Goal: Task Accomplishment & Management: Use online tool/utility

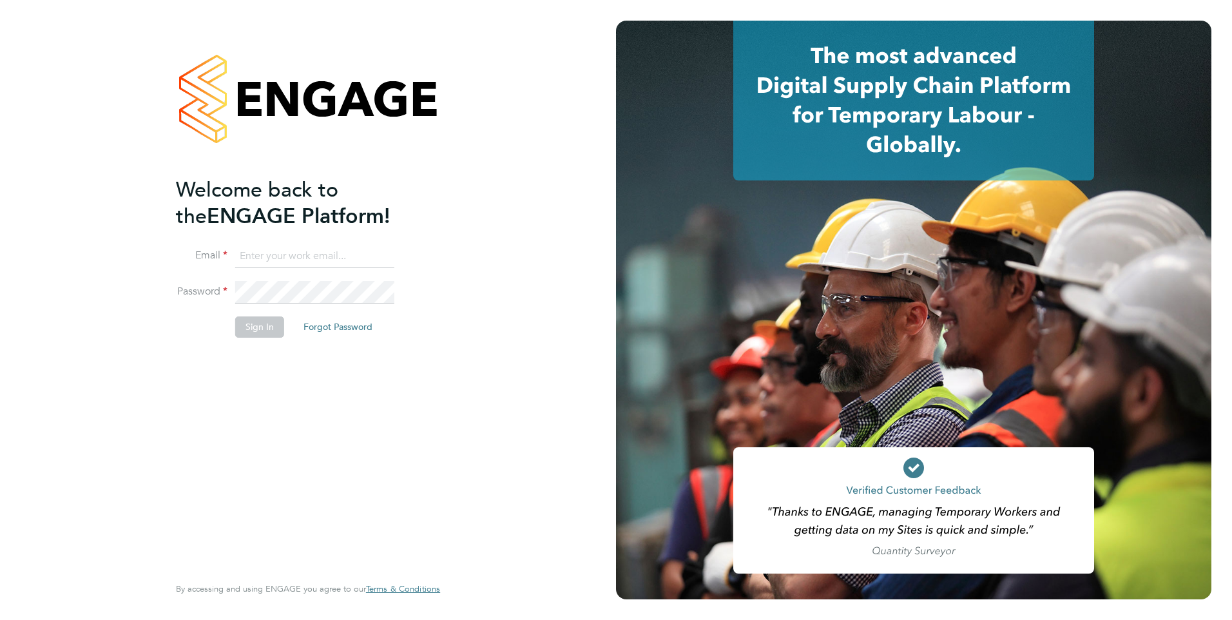
type input "george@mmpconsultancy.co.uk"
click at [260, 331] on button "Sign In" at bounding box center [259, 326] width 49 height 21
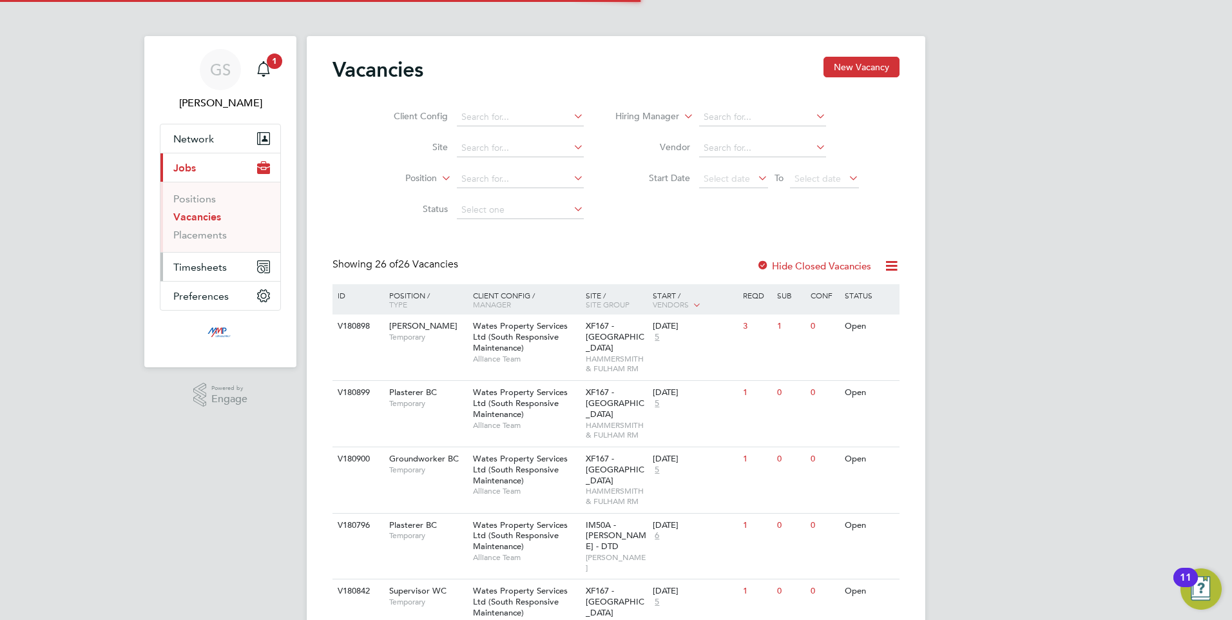
click at [181, 263] on span "Timesheets" at bounding box center [199, 267] width 53 height 12
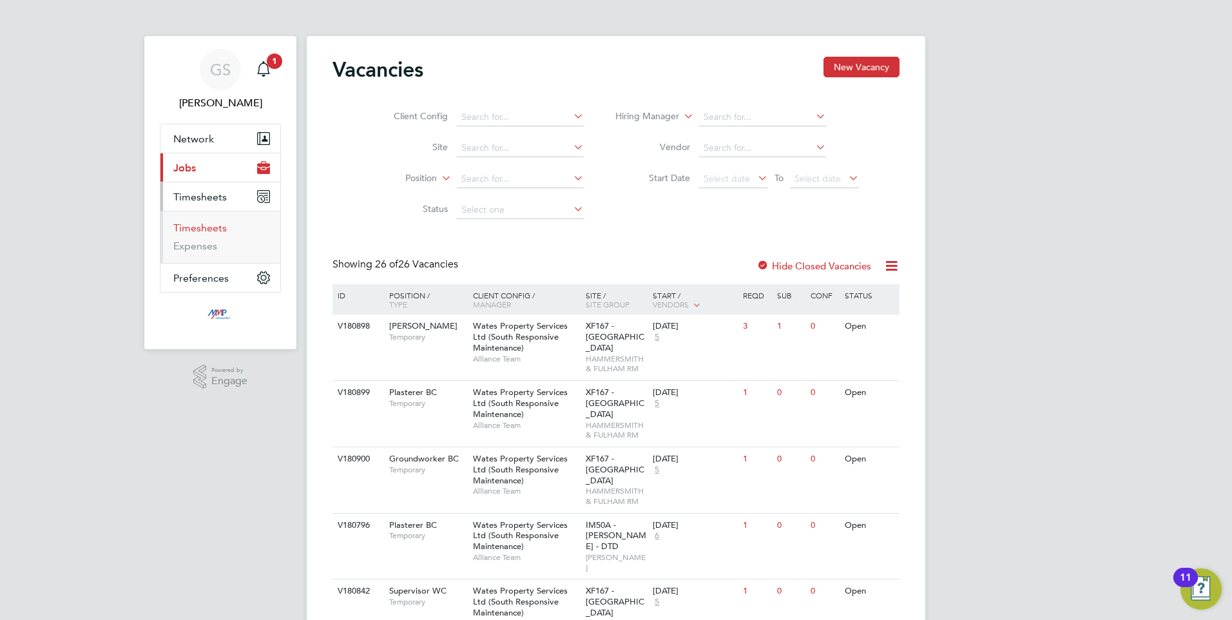
click at [181, 229] on link "Timesheets" at bounding box center [199, 228] width 53 height 12
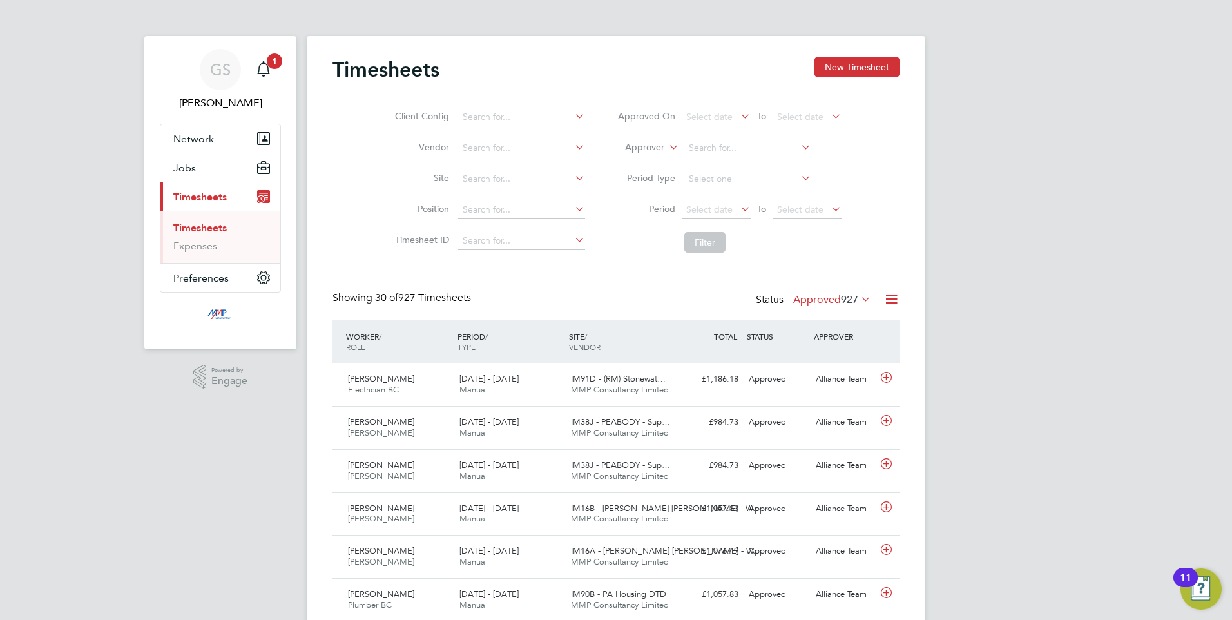
click at [889, 303] on icon at bounding box center [892, 299] width 16 height 16
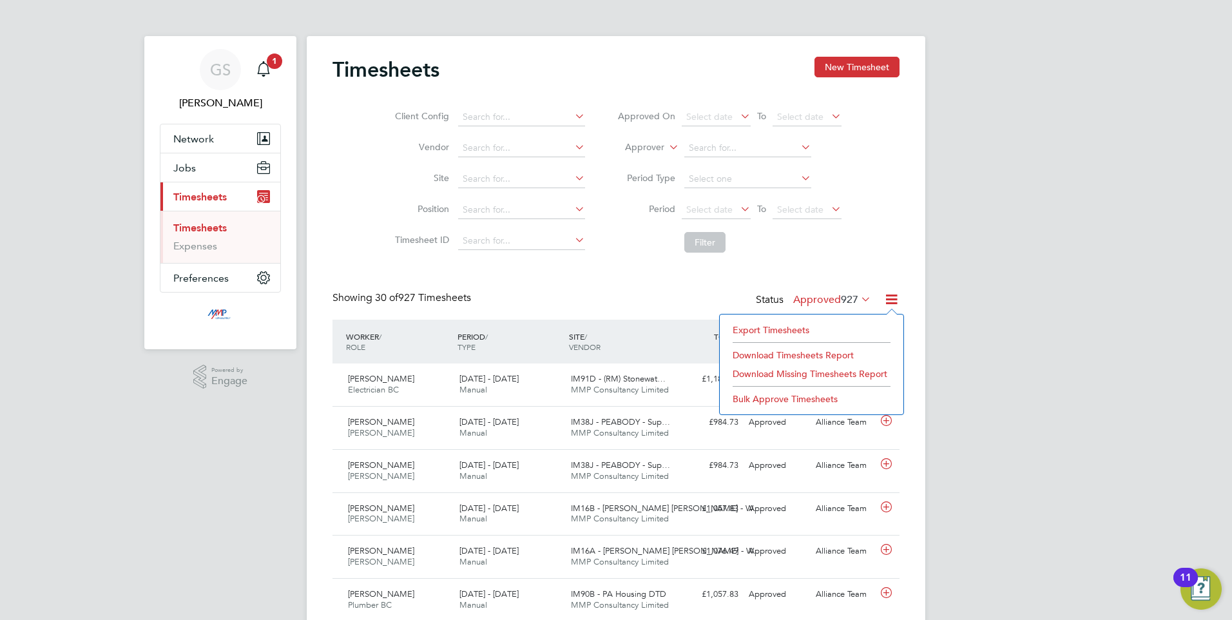
click at [777, 331] on li "Export Timesheets" at bounding box center [811, 330] width 171 height 18
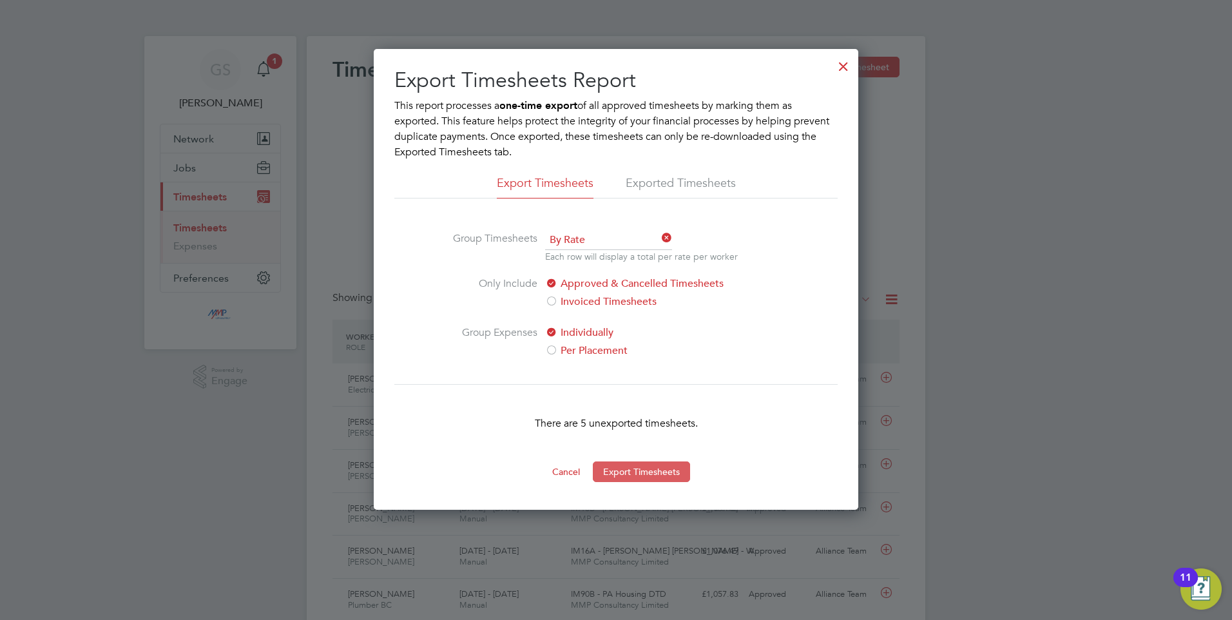
click at [621, 474] on button "Export Timesheets" at bounding box center [641, 471] width 97 height 21
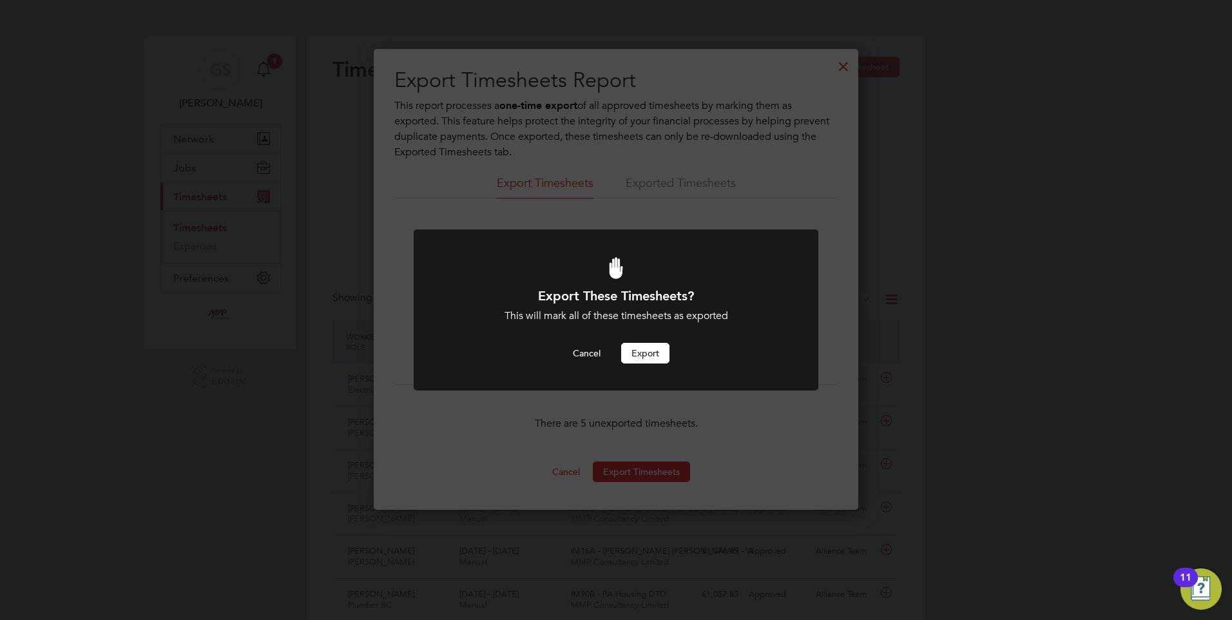
click at [634, 350] on button "Export" at bounding box center [645, 353] width 48 height 21
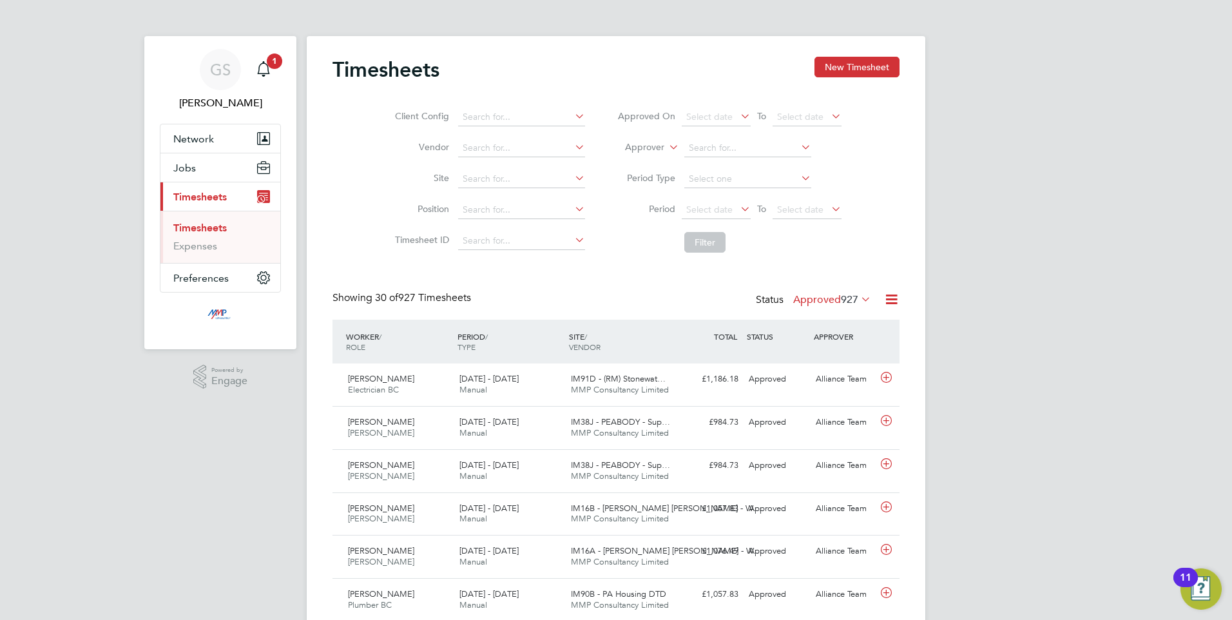
click at [204, 229] on link "Timesheets" at bounding box center [199, 228] width 53 height 12
click at [891, 300] on icon at bounding box center [892, 299] width 16 height 16
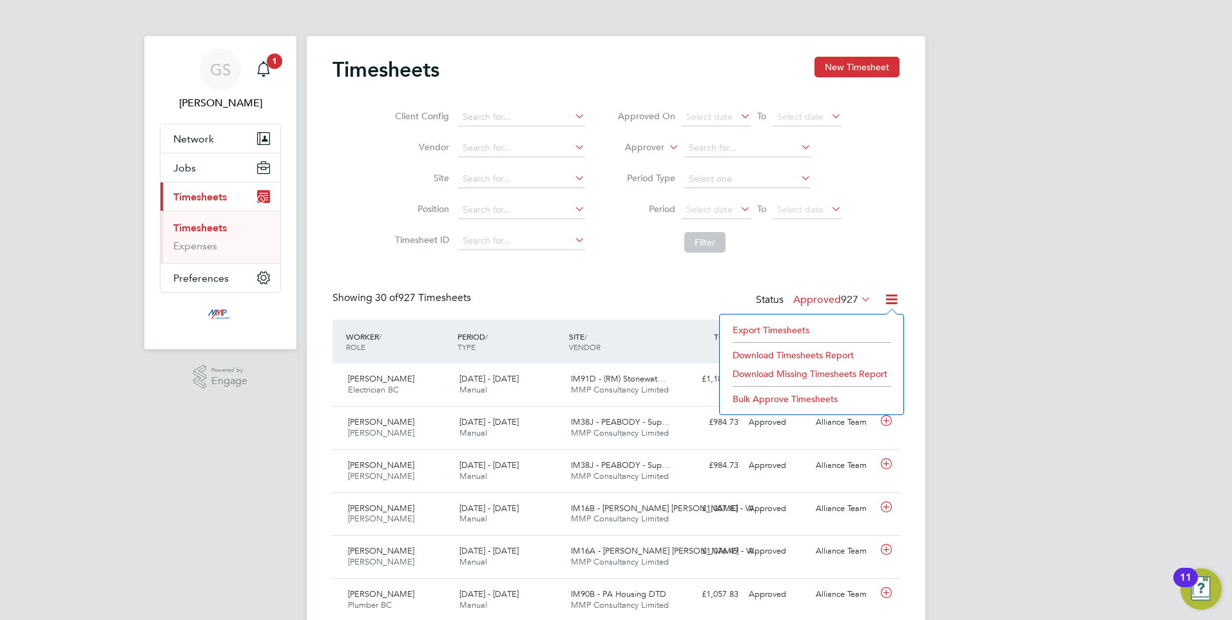
click at [778, 331] on li "Export Timesheets" at bounding box center [811, 330] width 171 height 18
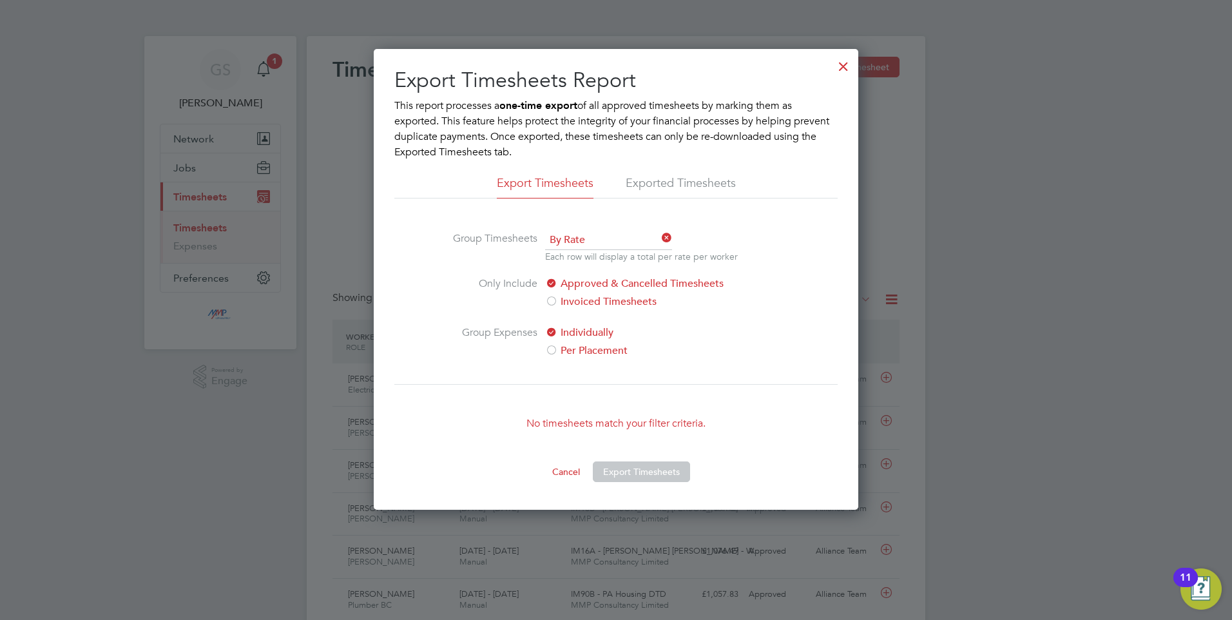
click at [840, 63] on div at bounding box center [843, 63] width 23 height 23
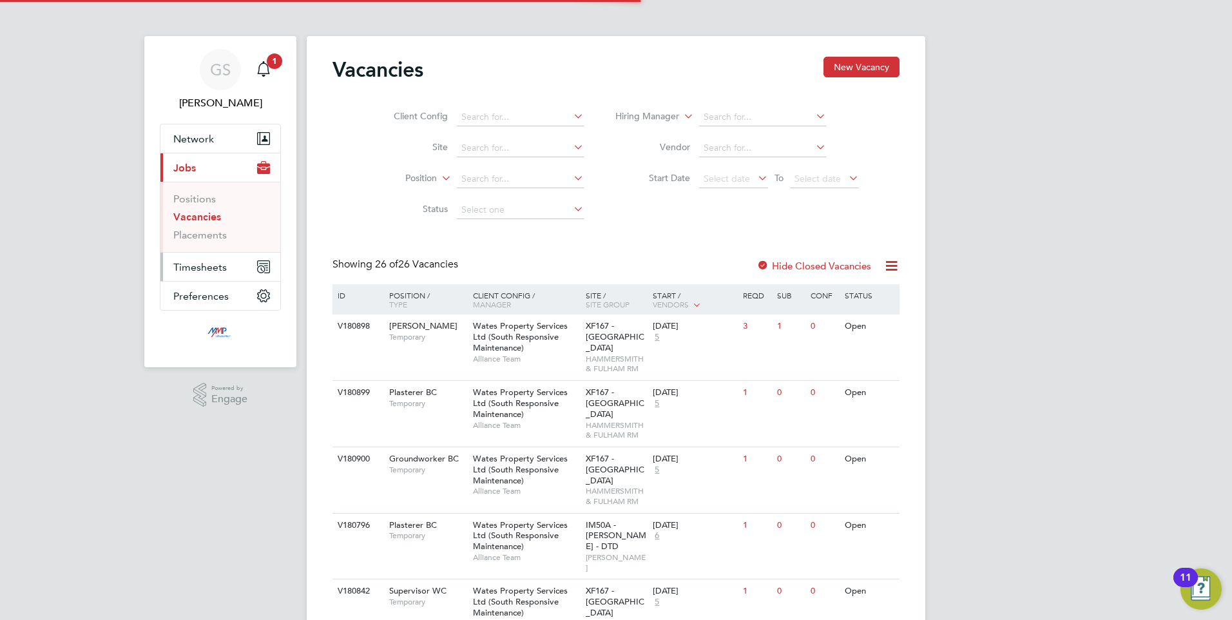
click at [214, 270] on span "Timesheets" at bounding box center [199, 267] width 53 height 12
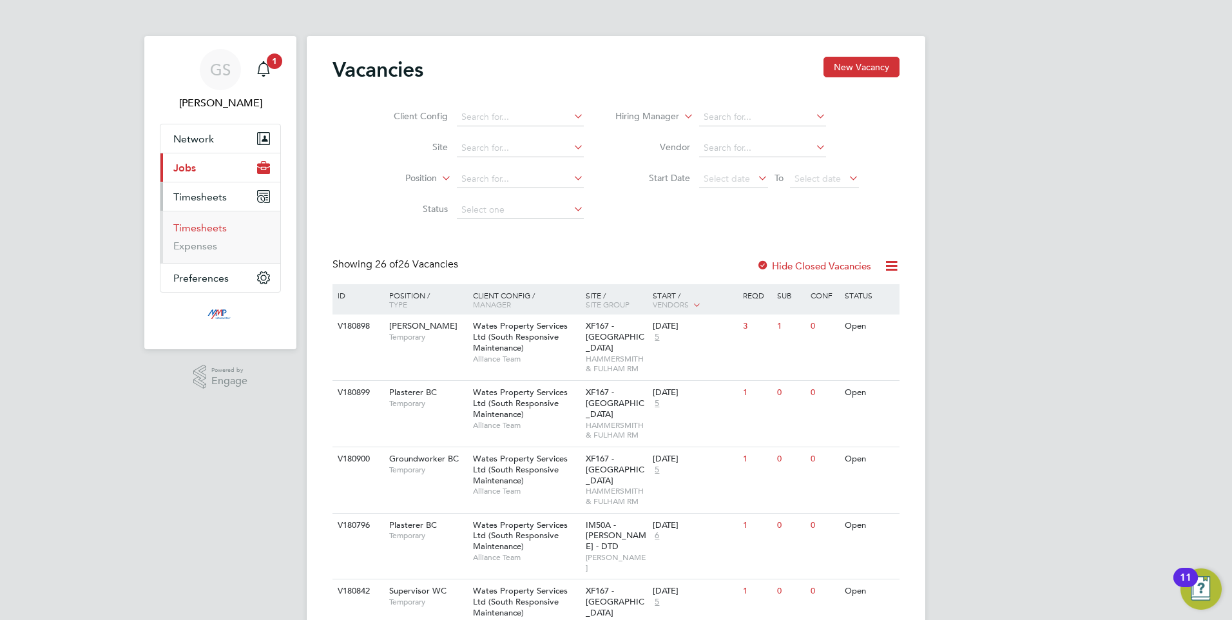
click at [201, 226] on link "Timesheets" at bounding box center [199, 228] width 53 height 12
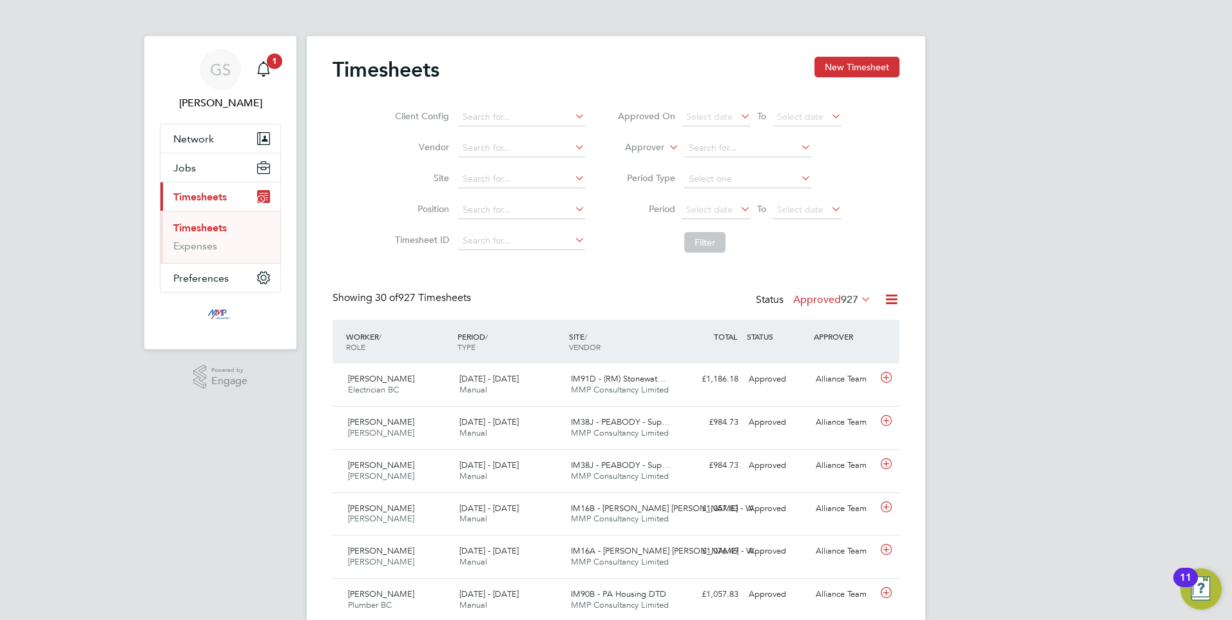
click at [891, 299] on icon at bounding box center [892, 299] width 16 height 16
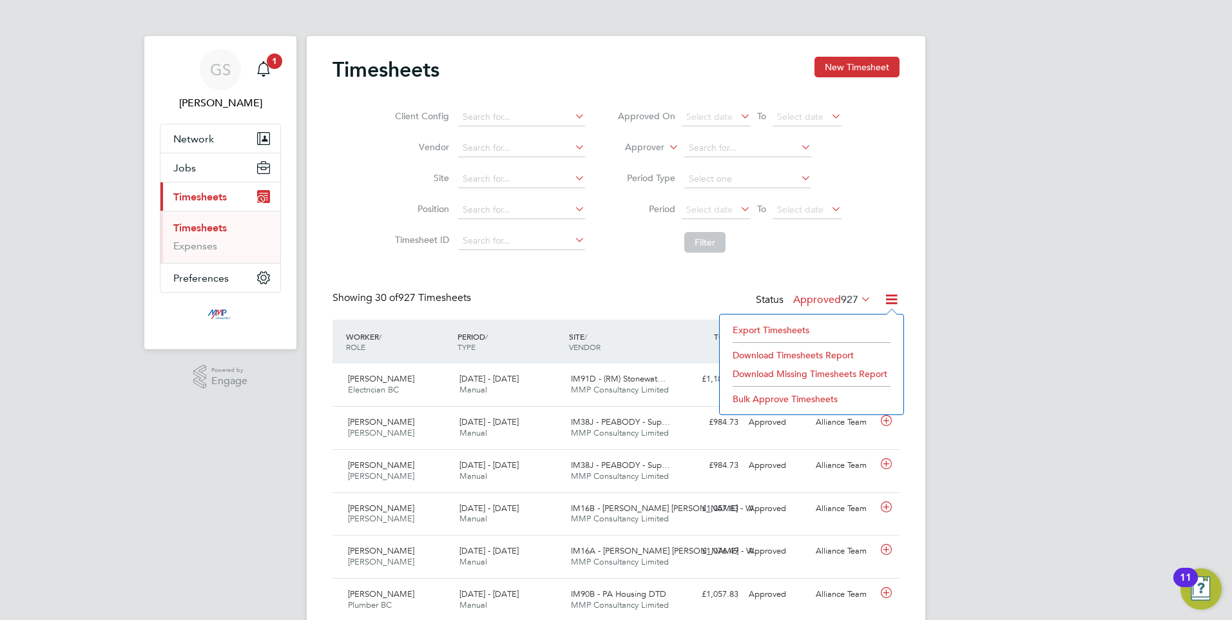
click at [793, 331] on li "Export Timesheets" at bounding box center [811, 330] width 171 height 18
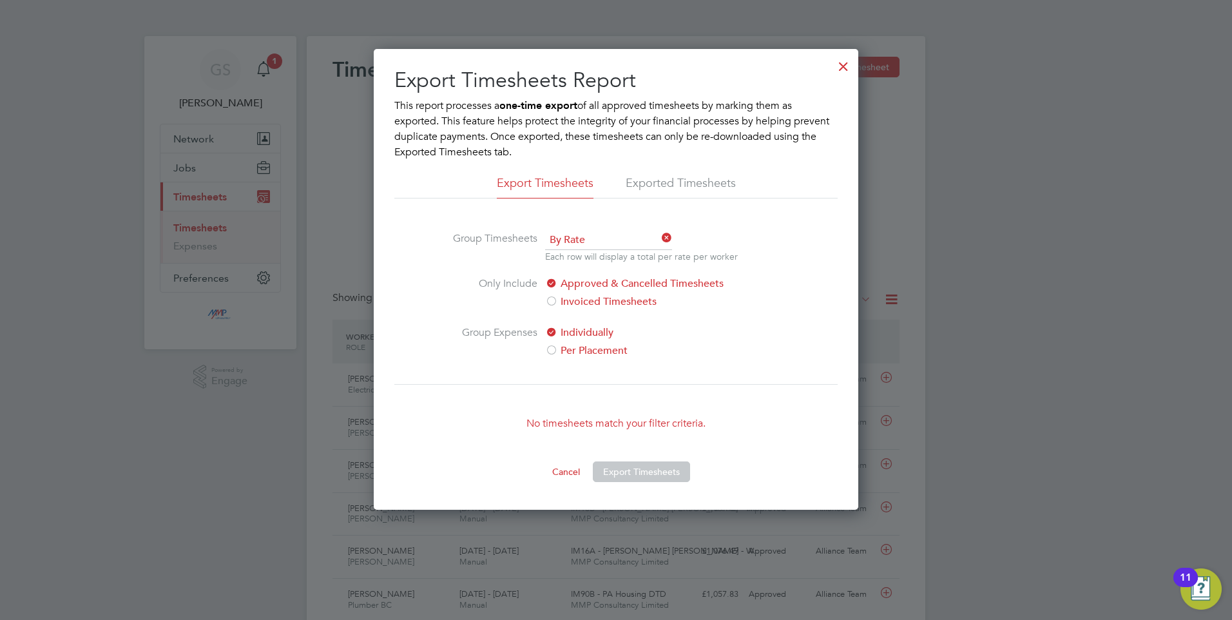
click at [842, 63] on div at bounding box center [843, 63] width 23 height 23
